Goal: Complete application form

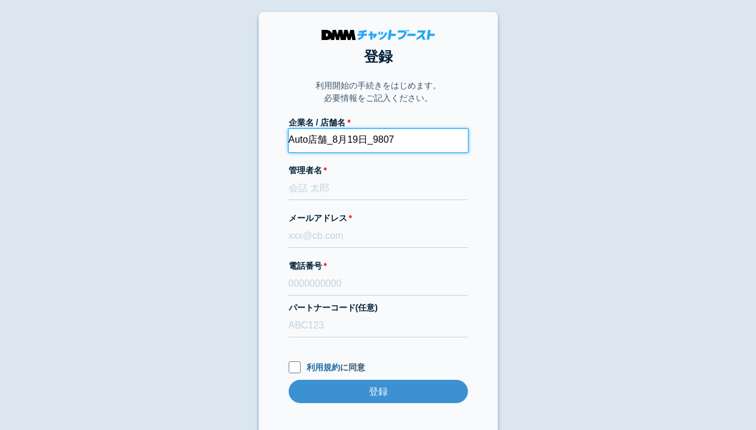
type input "Auto店舗_8月19日_9807"
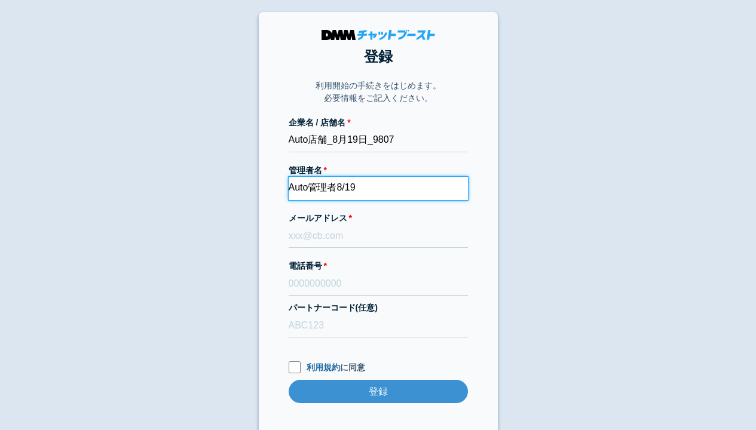
type input "Auto管理者8/19"
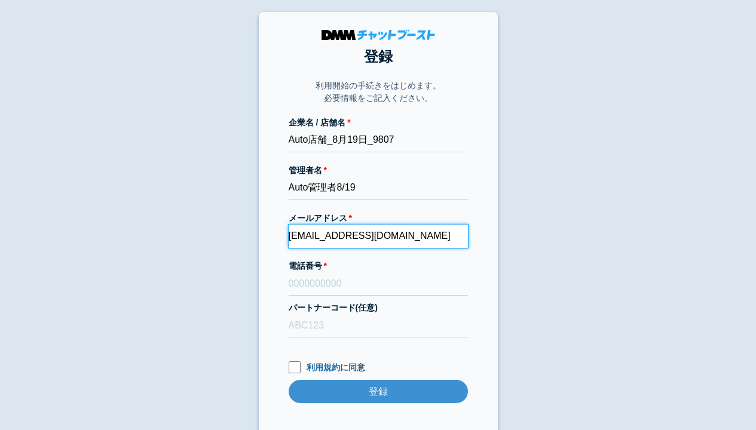
type input "[EMAIL_ADDRESS][DOMAIN_NAME]"
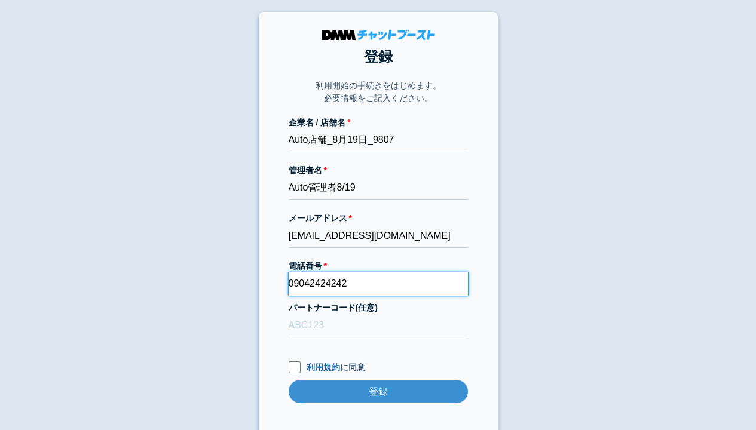
type input "09042424242"
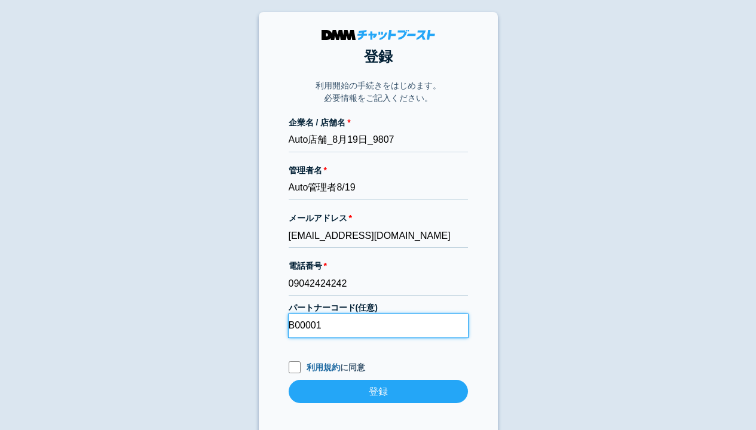
type input "B00001"
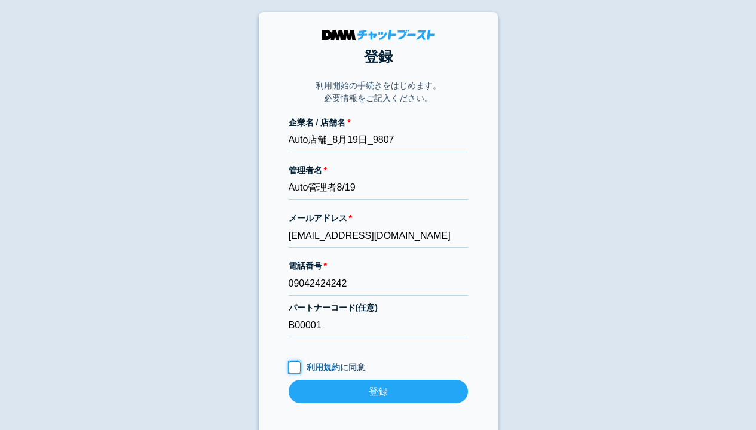
click at [294, 367] on input "利用規約 に同意" at bounding box center [295, 368] width 12 height 12
checkbox input "true"
click at [378, 392] on input "登録" at bounding box center [378, 391] width 179 height 23
